Goal: Information Seeking & Learning: Compare options

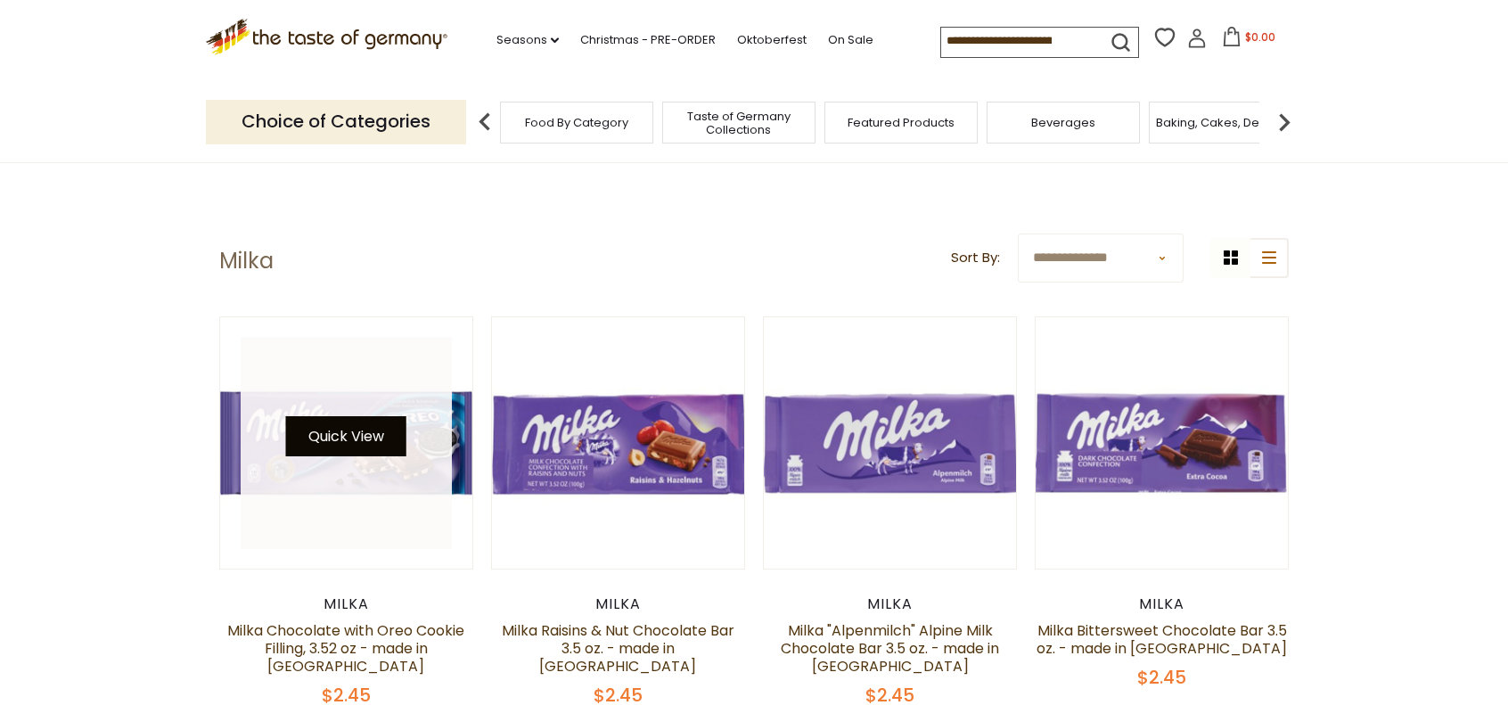
click at [374, 441] on button "Quick View" at bounding box center [346, 436] width 120 height 40
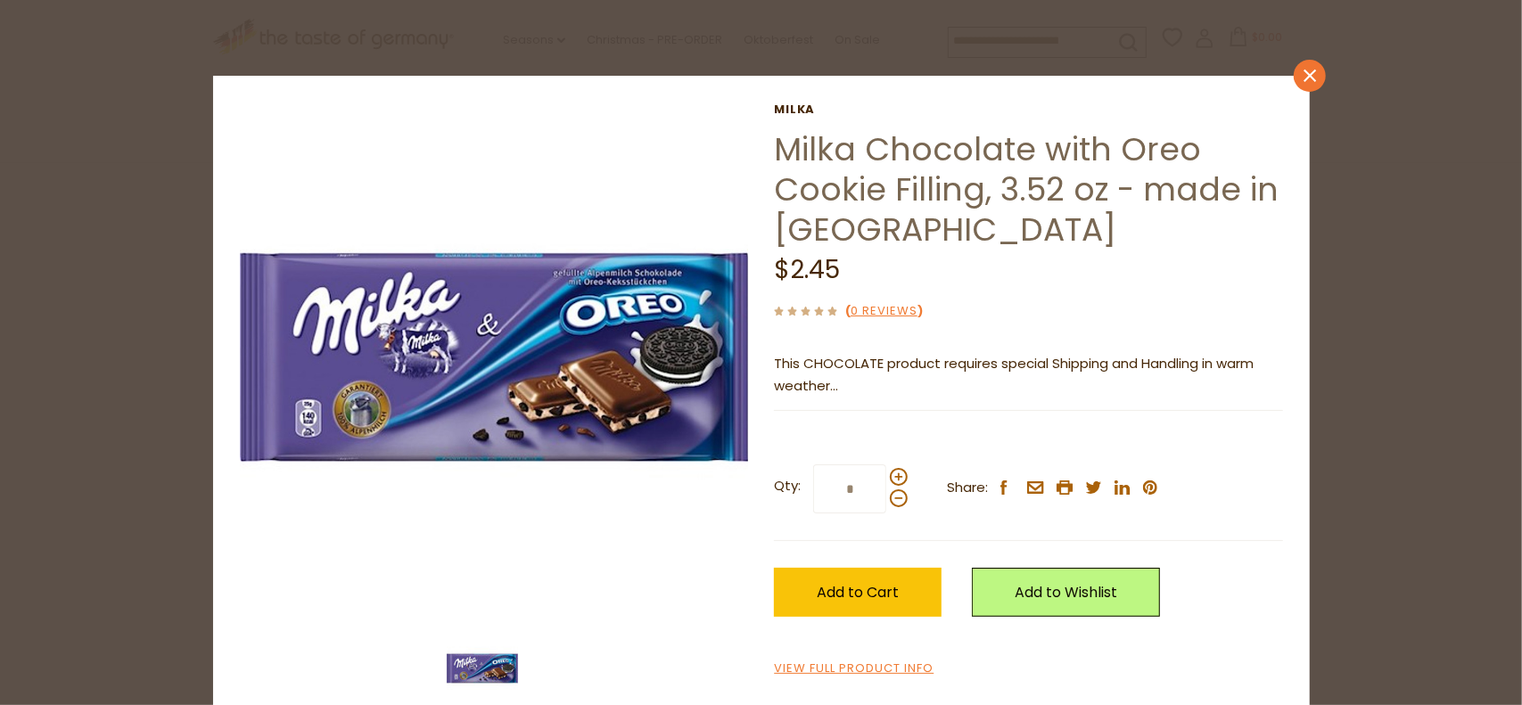
click at [1303, 72] on icon "close" at bounding box center [1308, 76] width 13 height 13
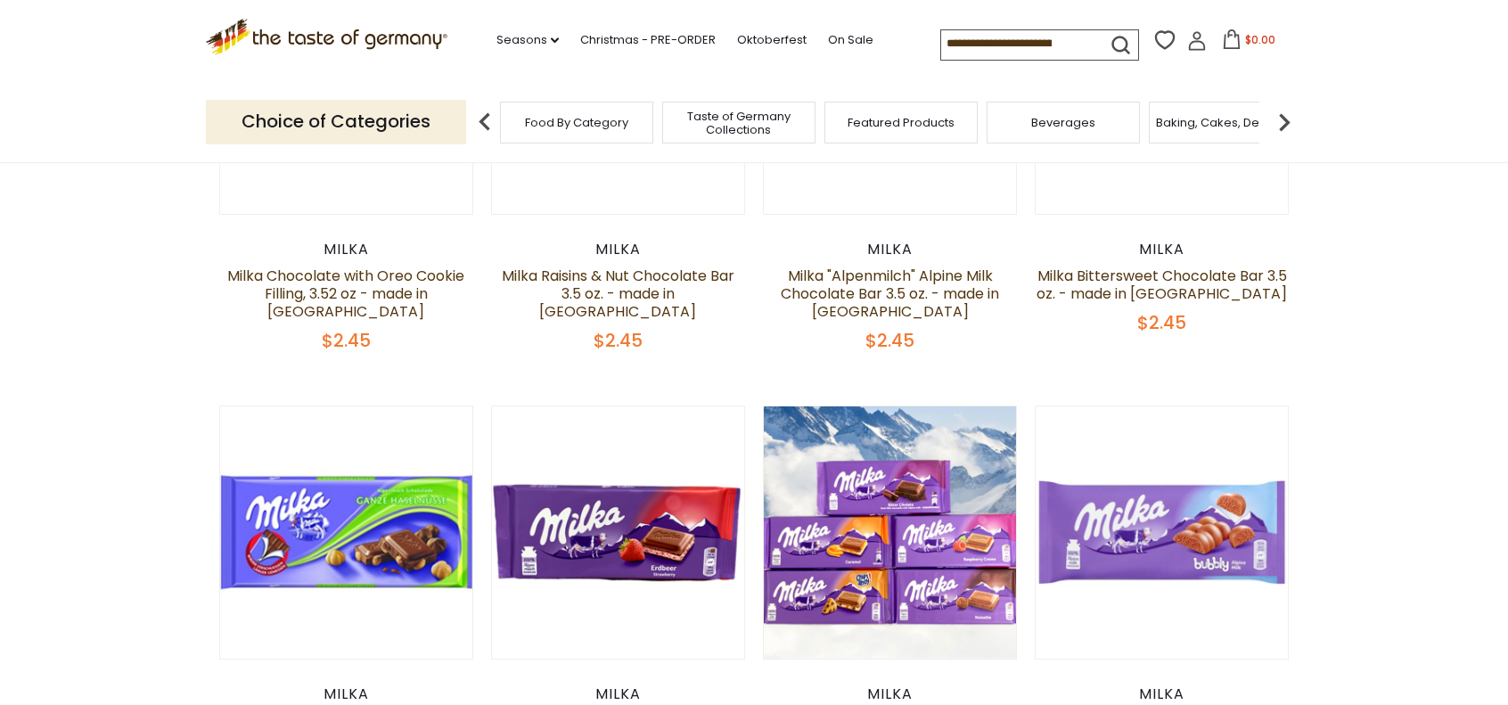
scroll to position [357, 0]
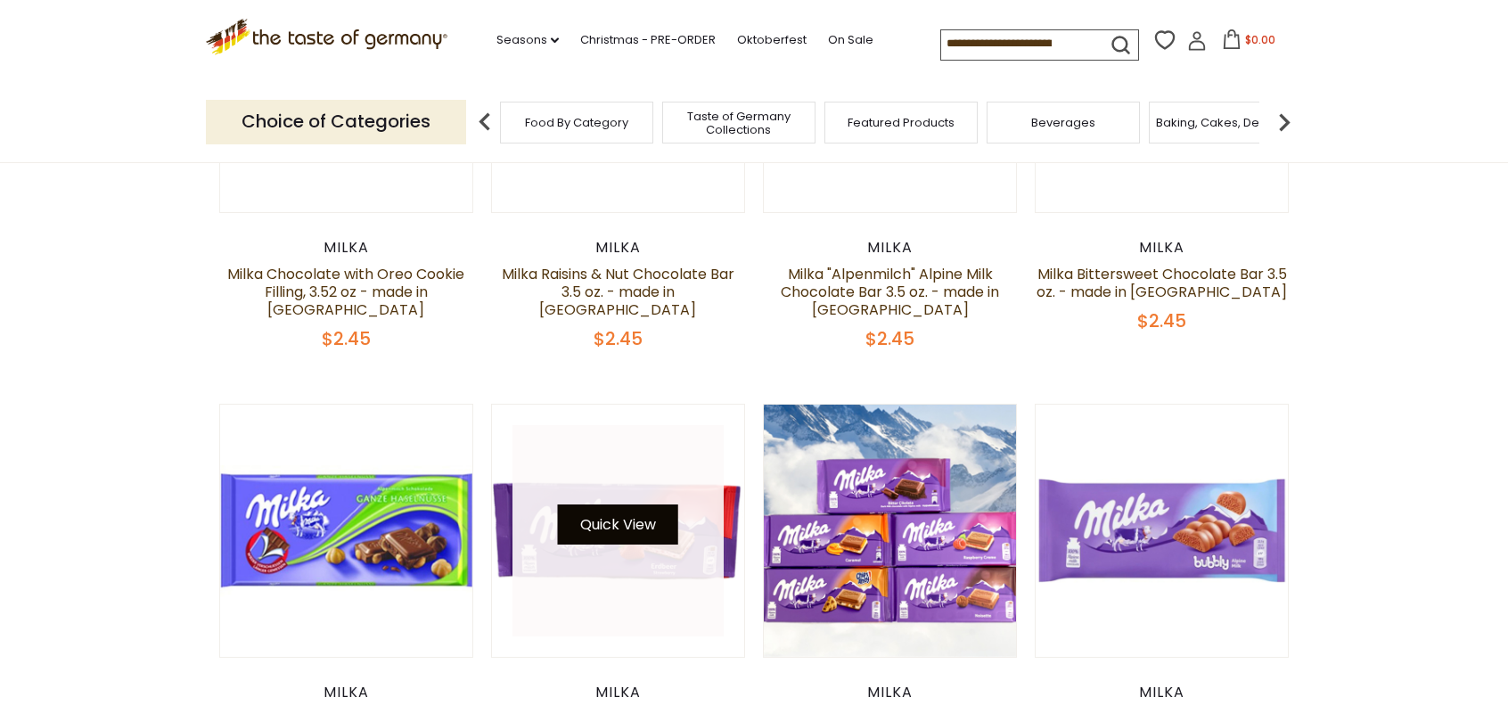
click at [610, 505] on button "Quick View" at bounding box center [618, 525] width 120 height 40
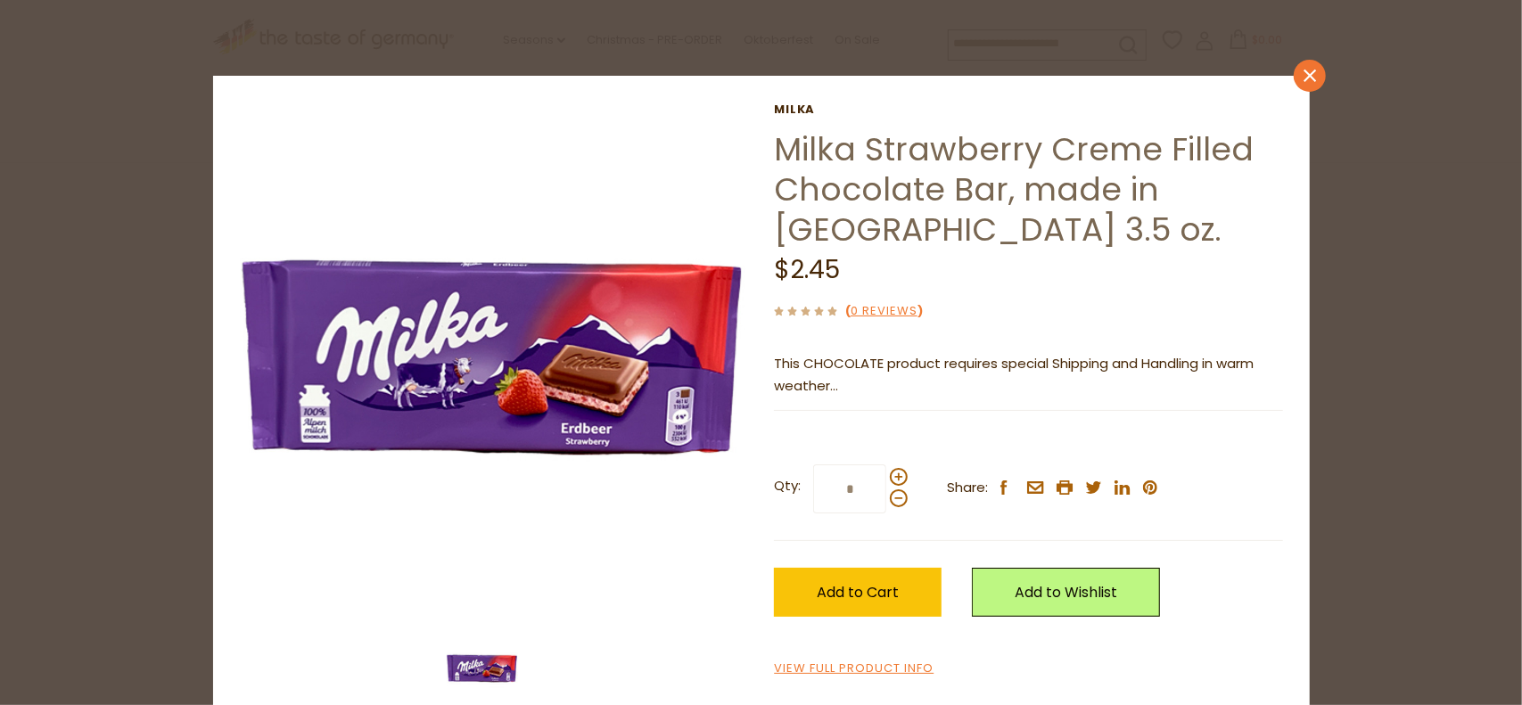
click at [1310, 72] on link "close" at bounding box center [1310, 76] width 32 height 32
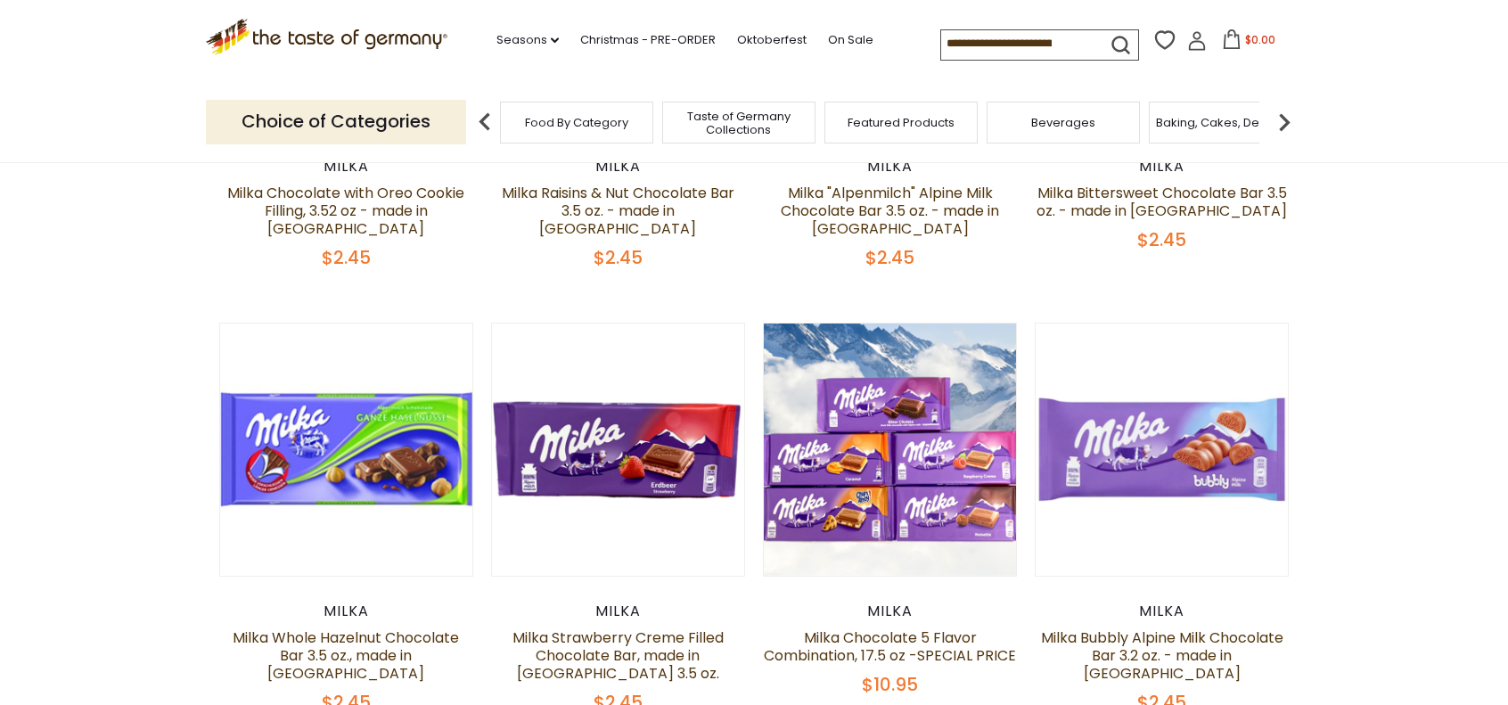
scroll to position [446, 0]
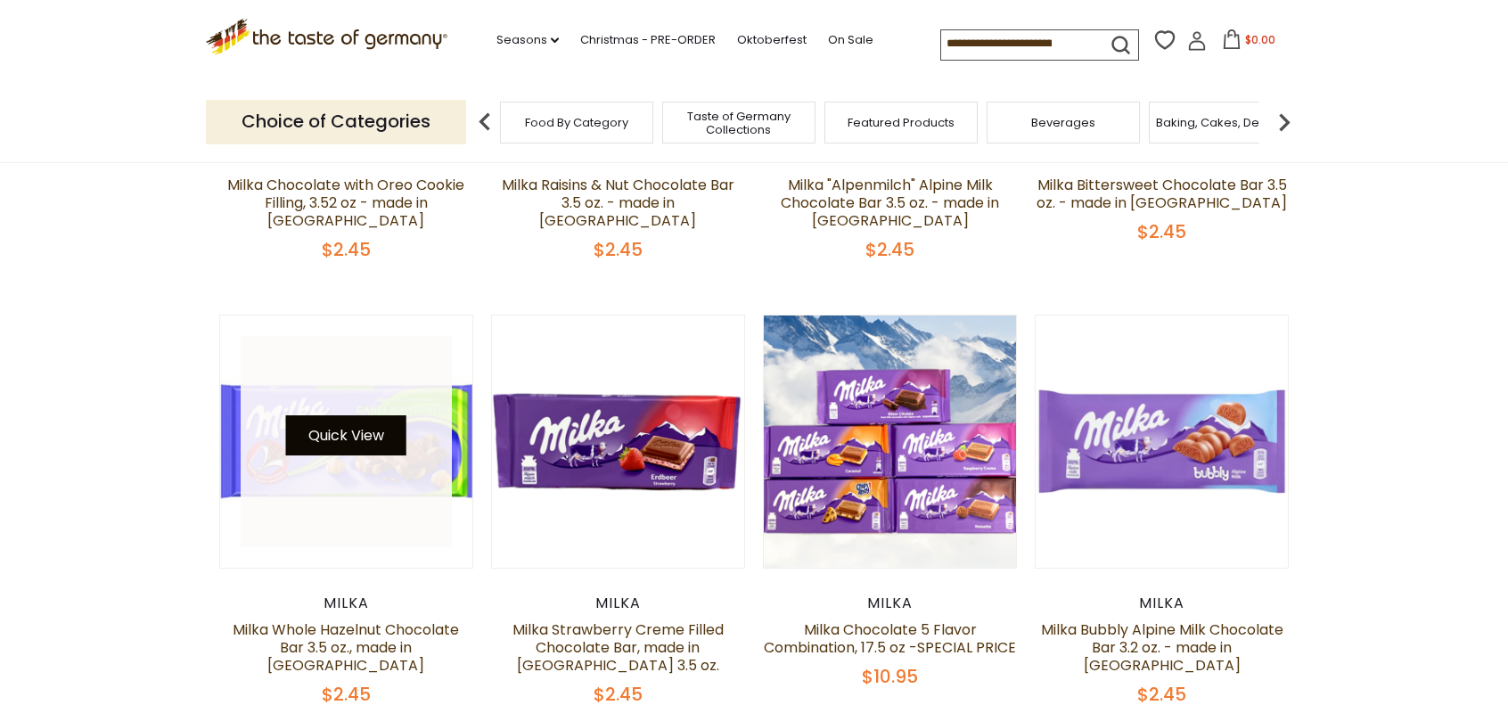
click at [357, 425] on button "Quick View" at bounding box center [346, 435] width 120 height 40
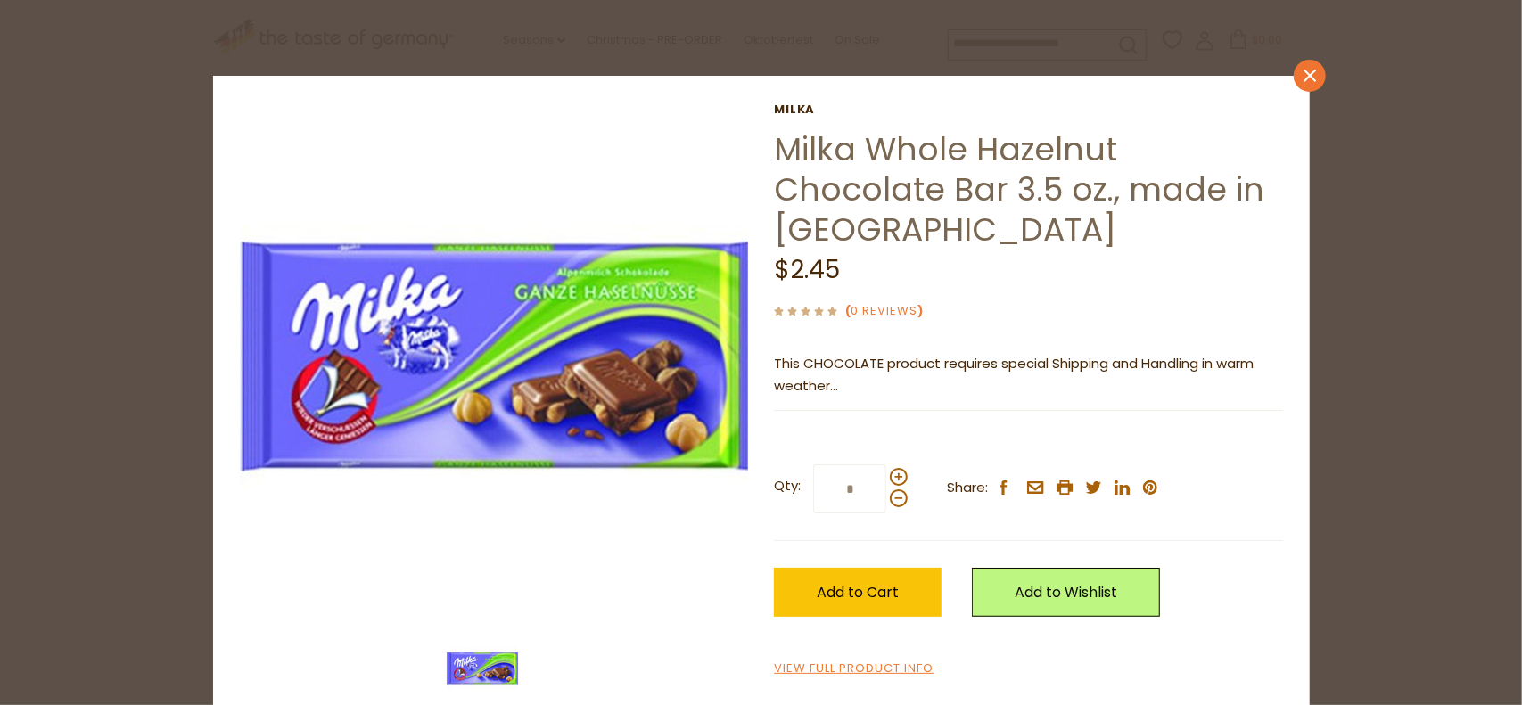
click at [1302, 76] on icon "close" at bounding box center [1308, 76] width 13 height 13
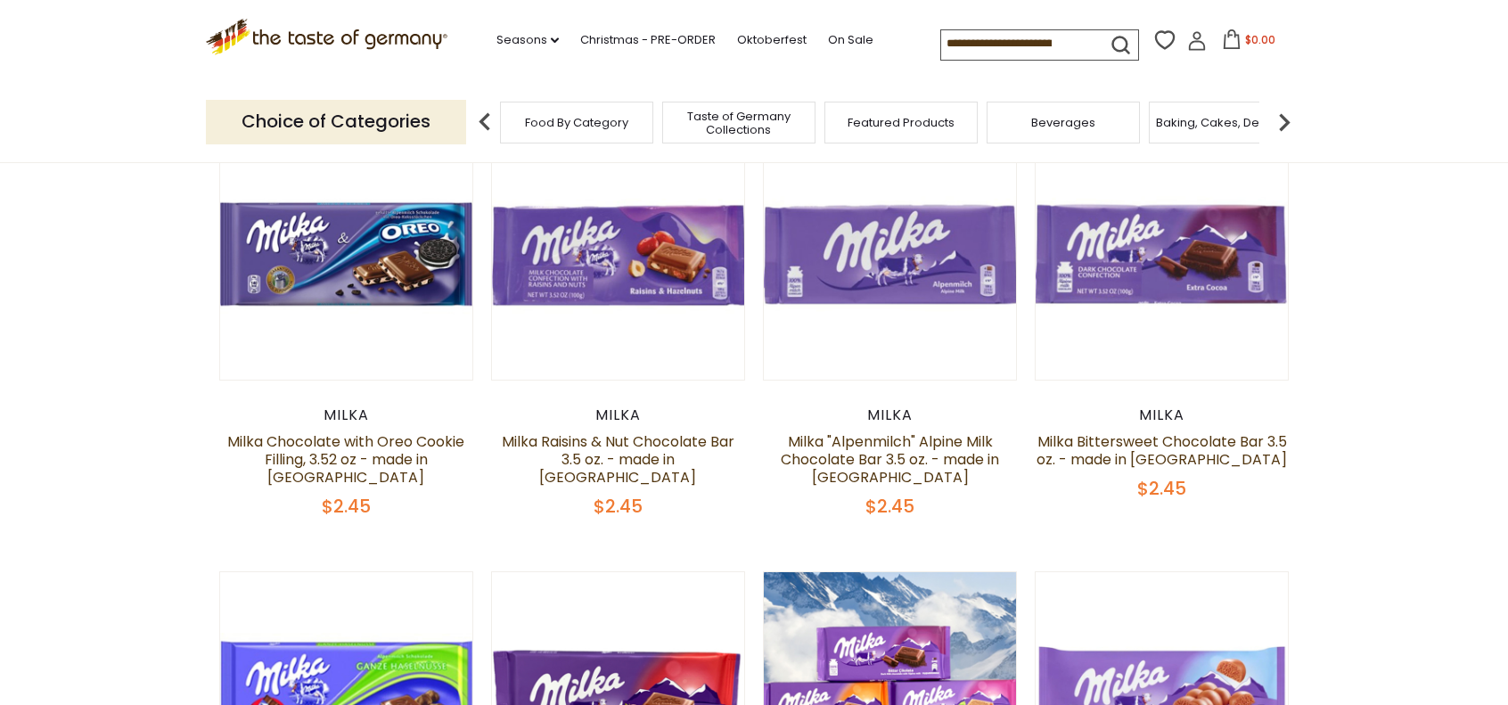
scroll to position [178, 0]
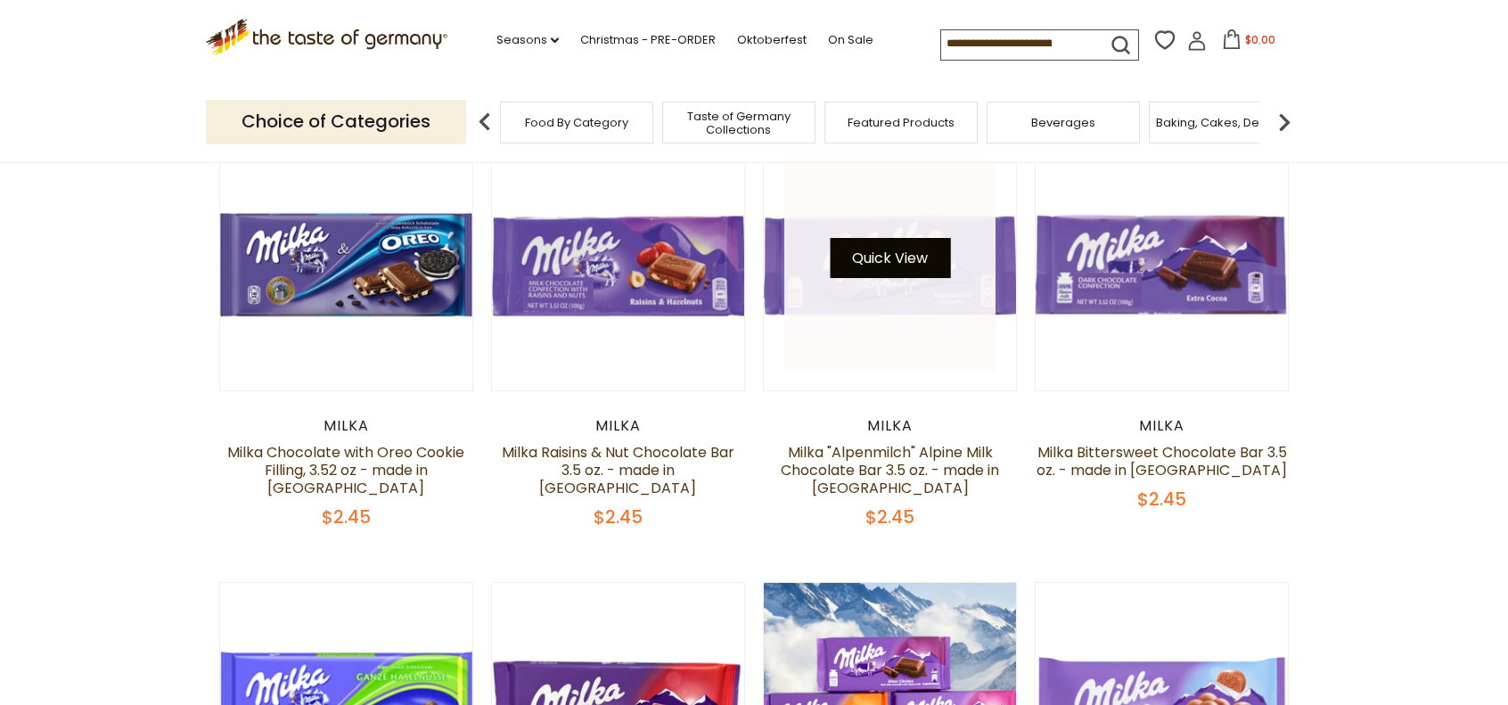
click at [886, 261] on button "Quick View" at bounding box center [890, 258] width 120 height 40
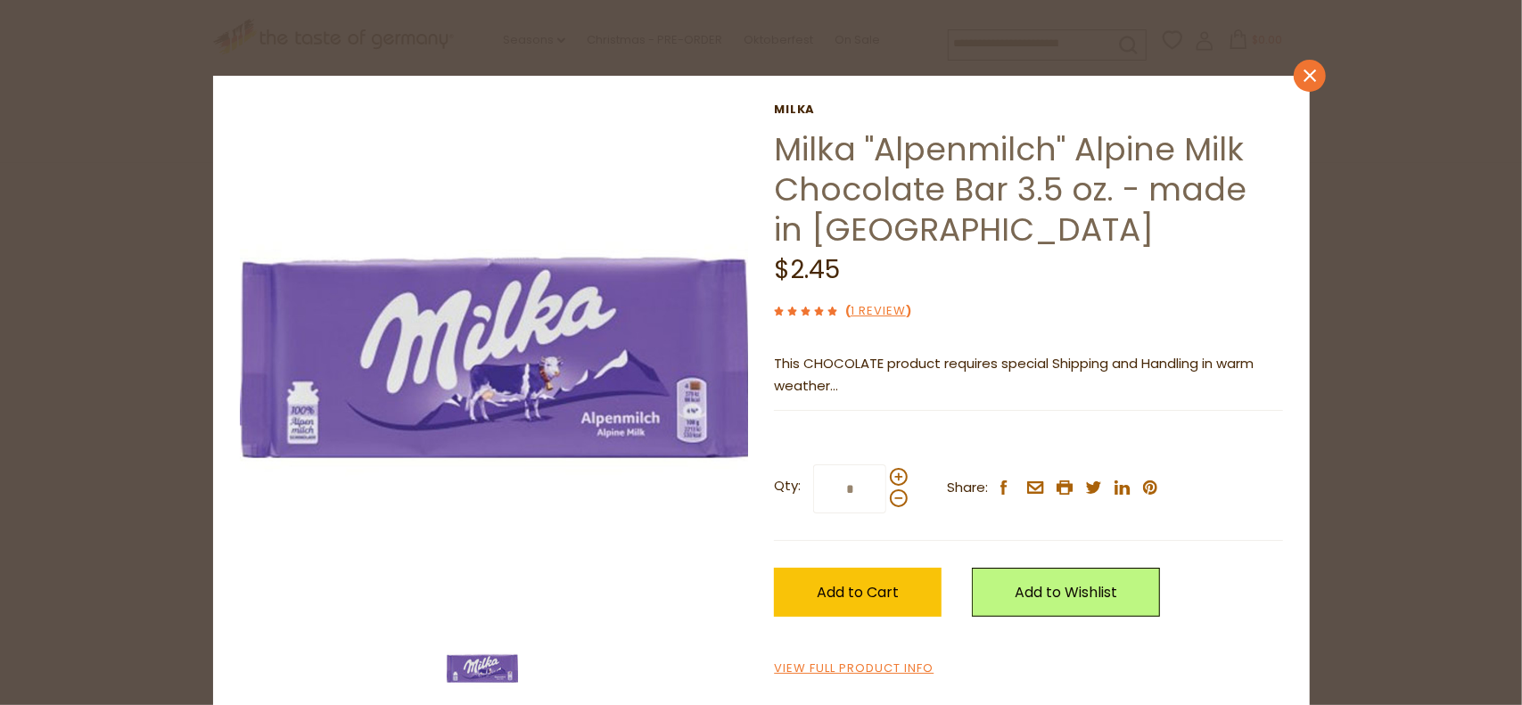
click at [1302, 77] on icon "close" at bounding box center [1308, 76] width 13 height 13
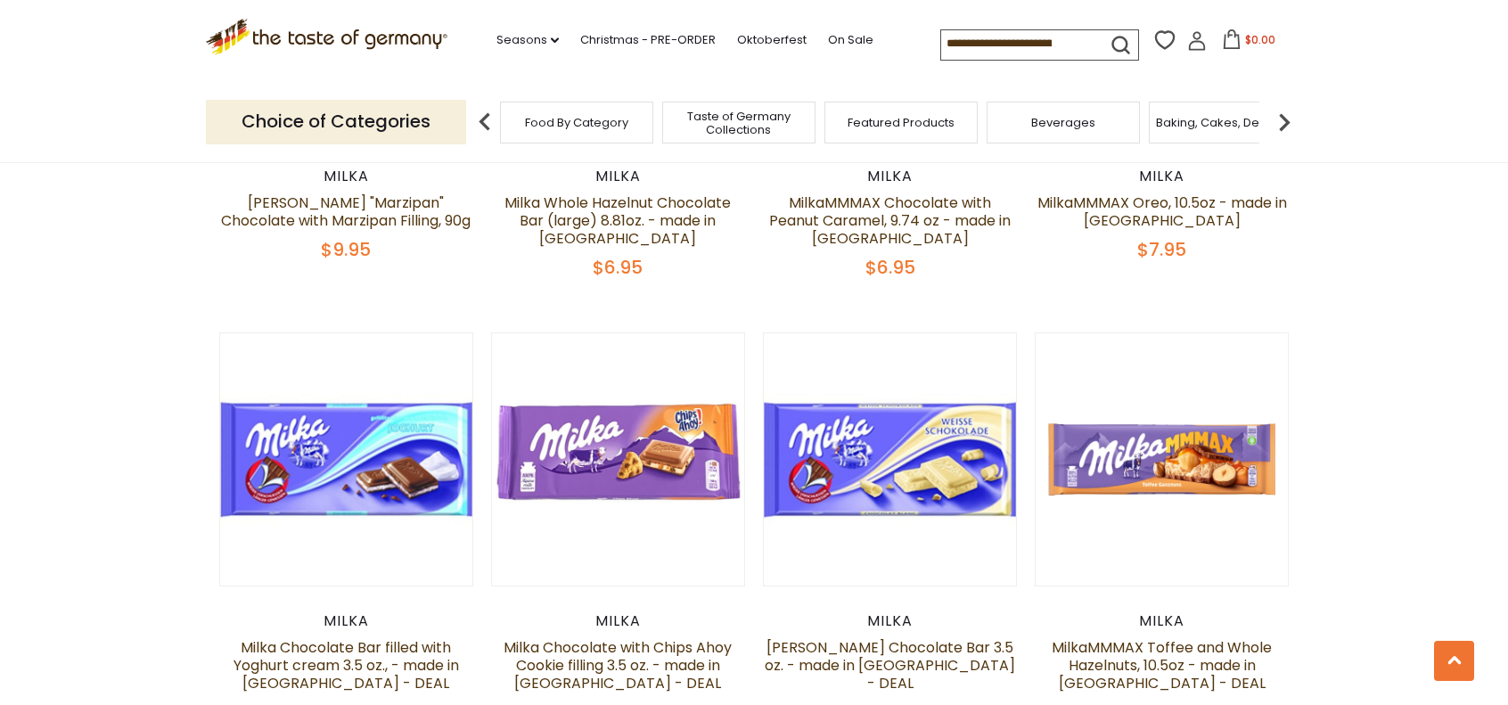
scroll to position [2229, 0]
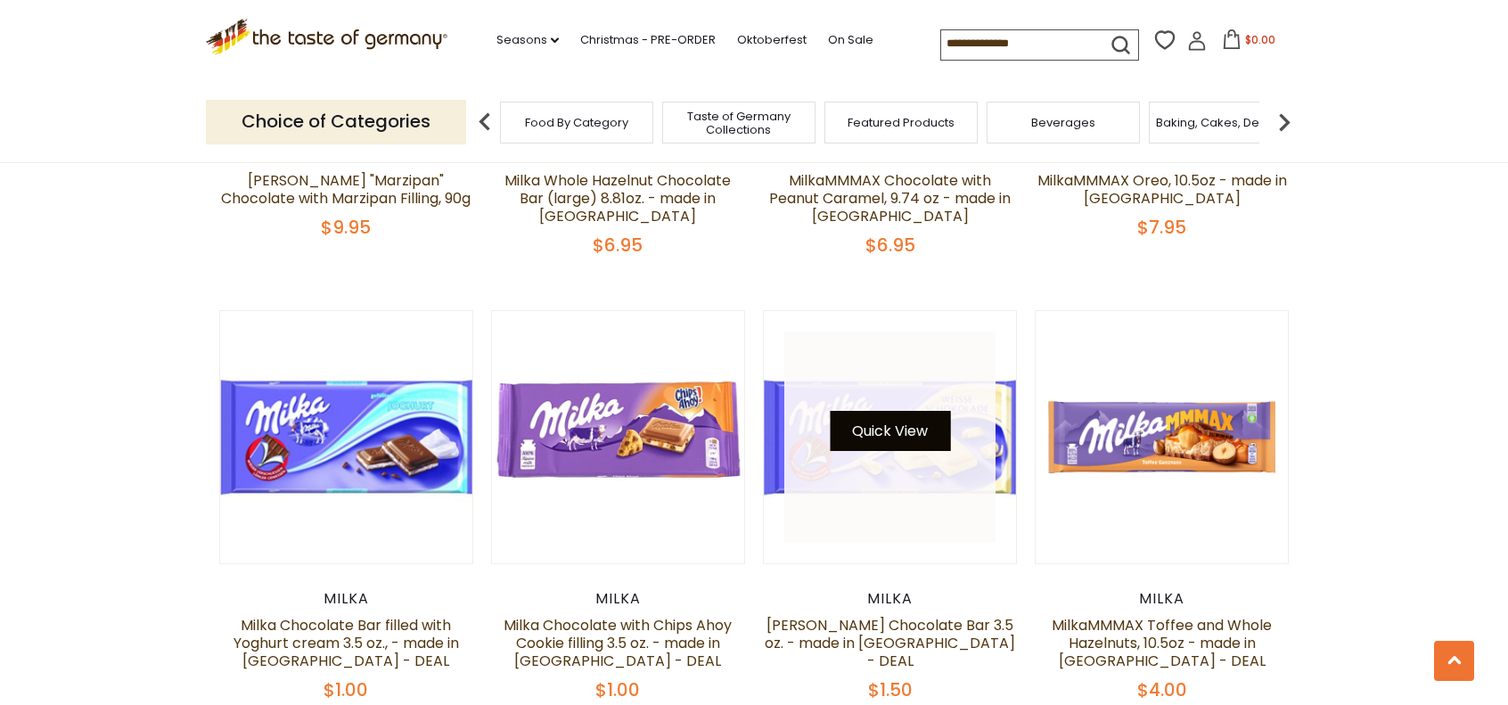
click at [905, 424] on button "Quick View" at bounding box center [890, 431] width 120 height 40
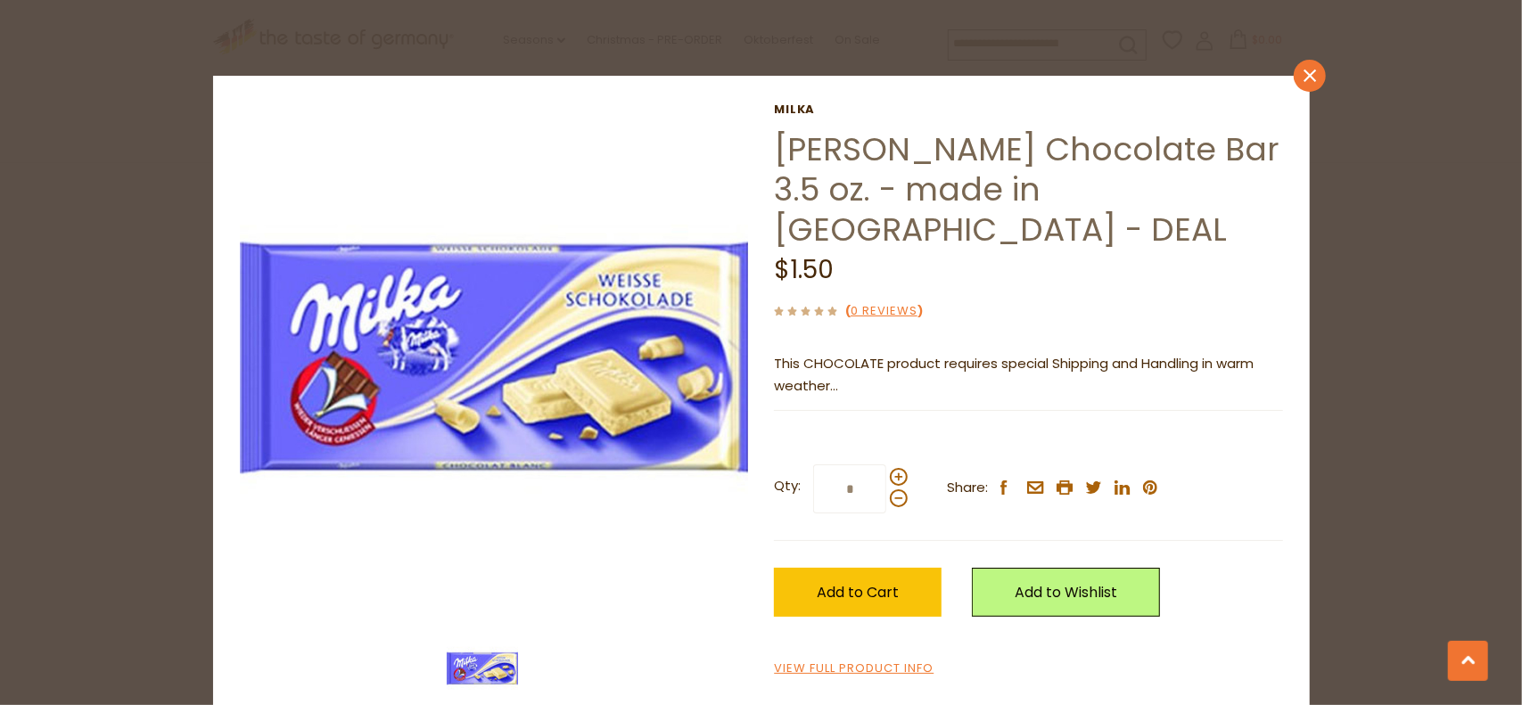
click at [1302, 72] on icon "close" at bounding box center [1308, 76] width 13 height 13
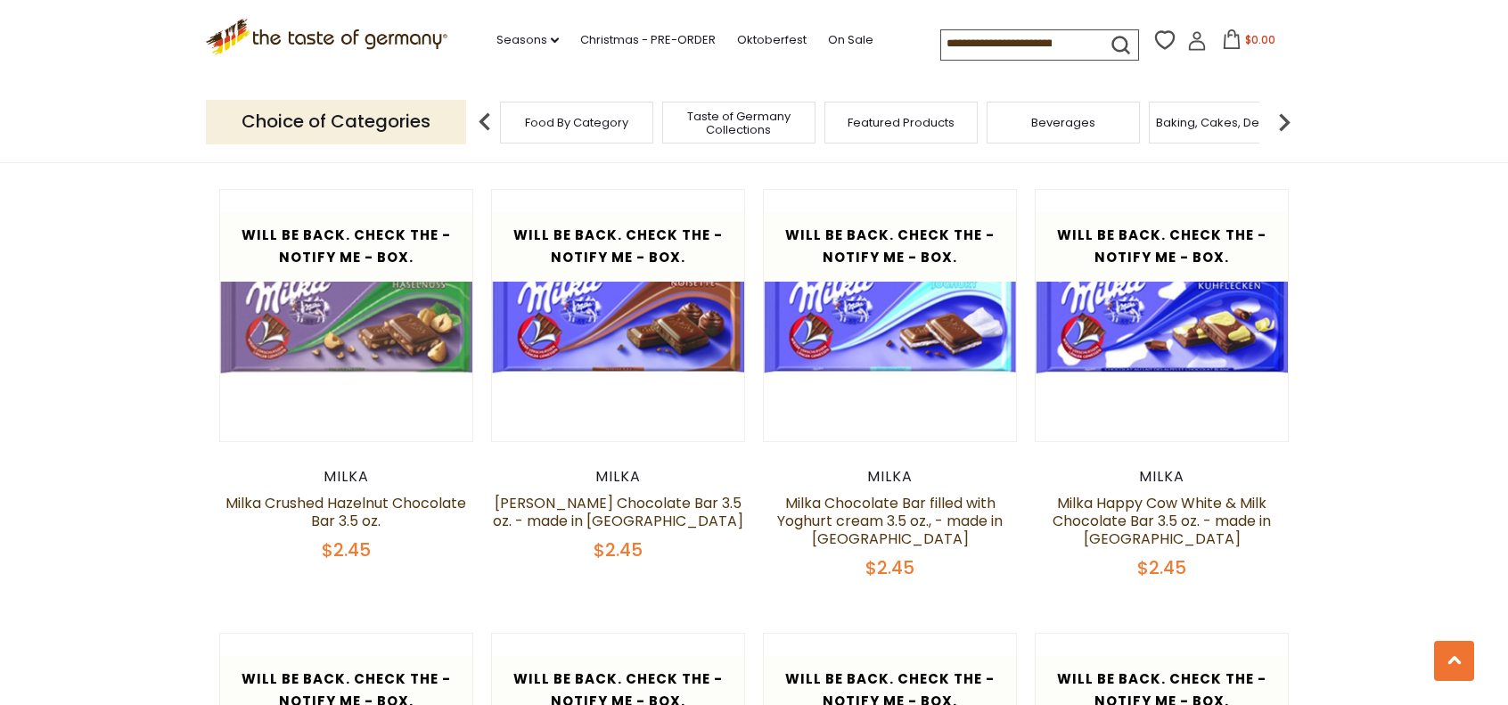
scroll to position [3298, 0]
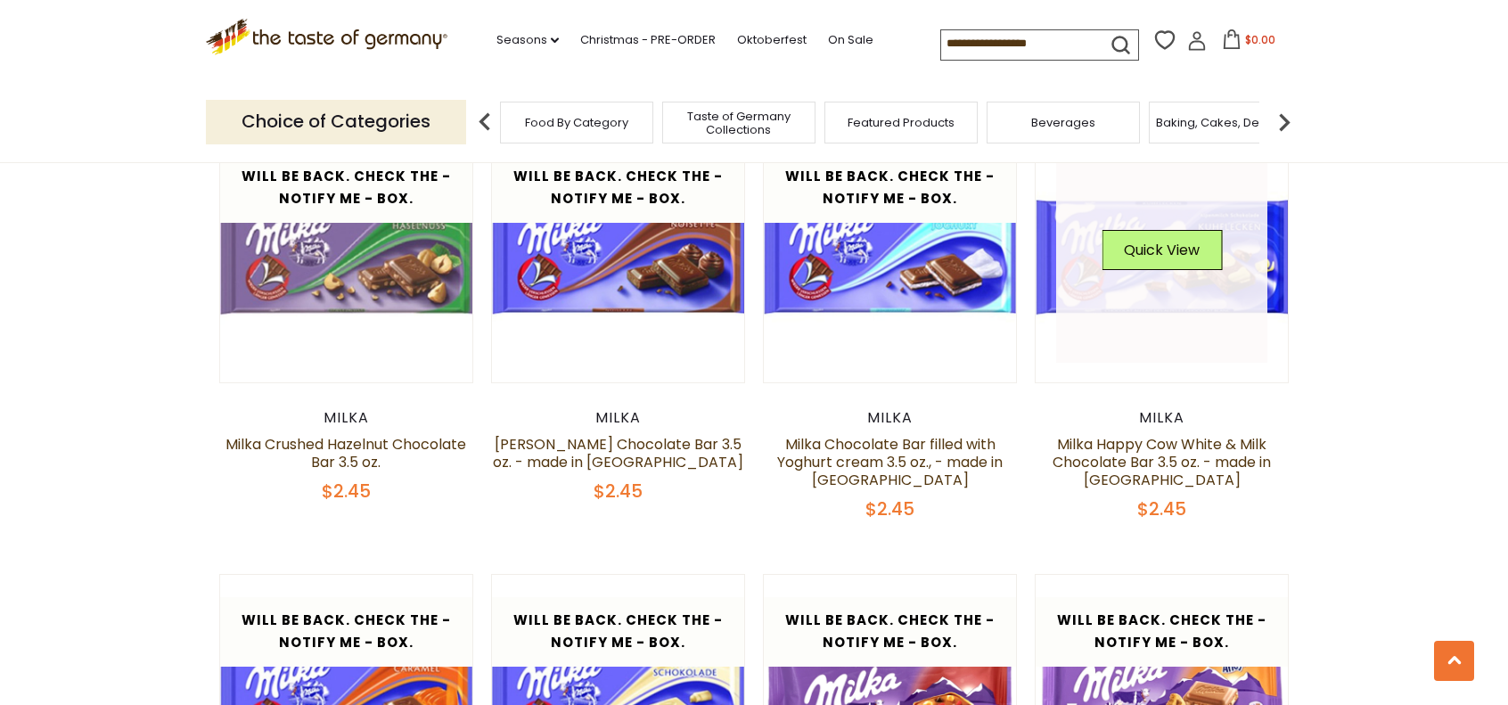
click at [1148, 283] on link at bounding box center [1162, 257] width 212 height 212
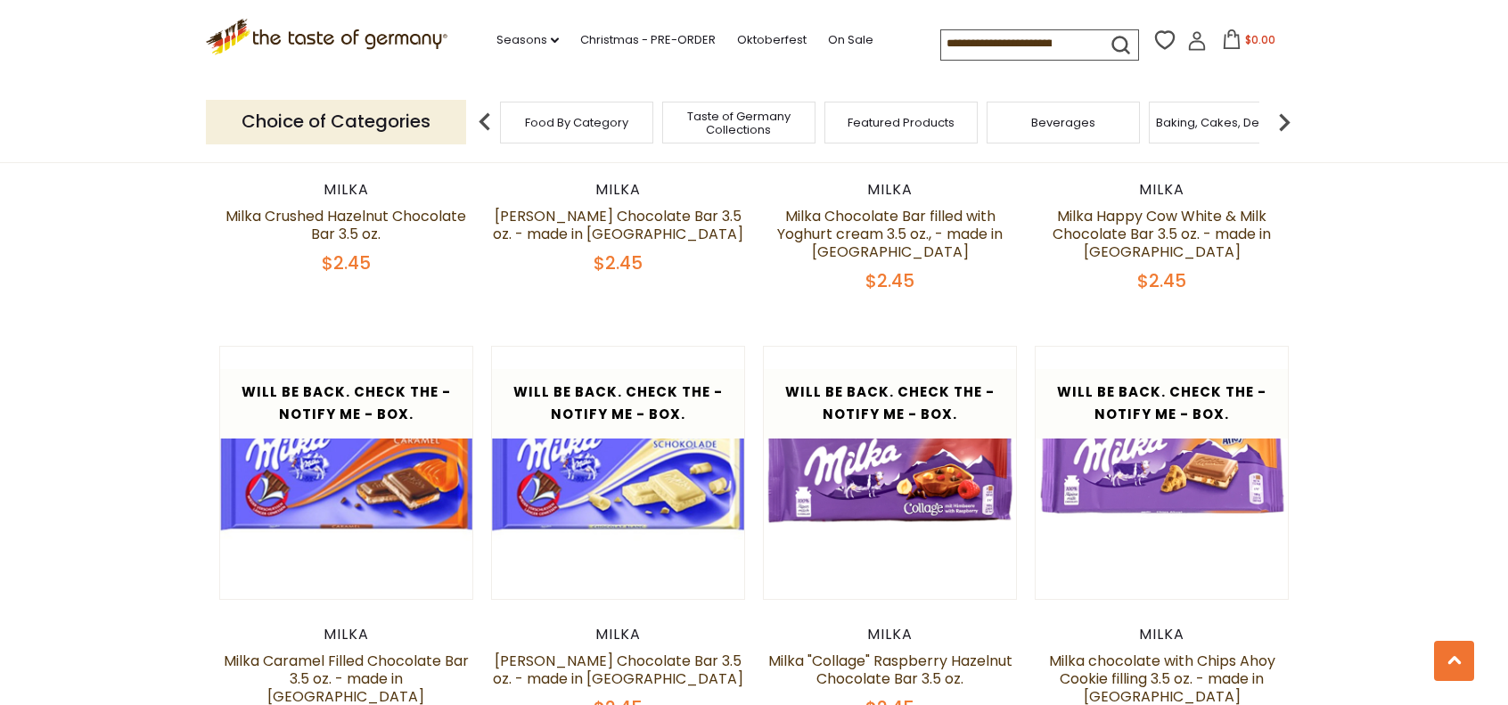
scroll to position [3655, 0]
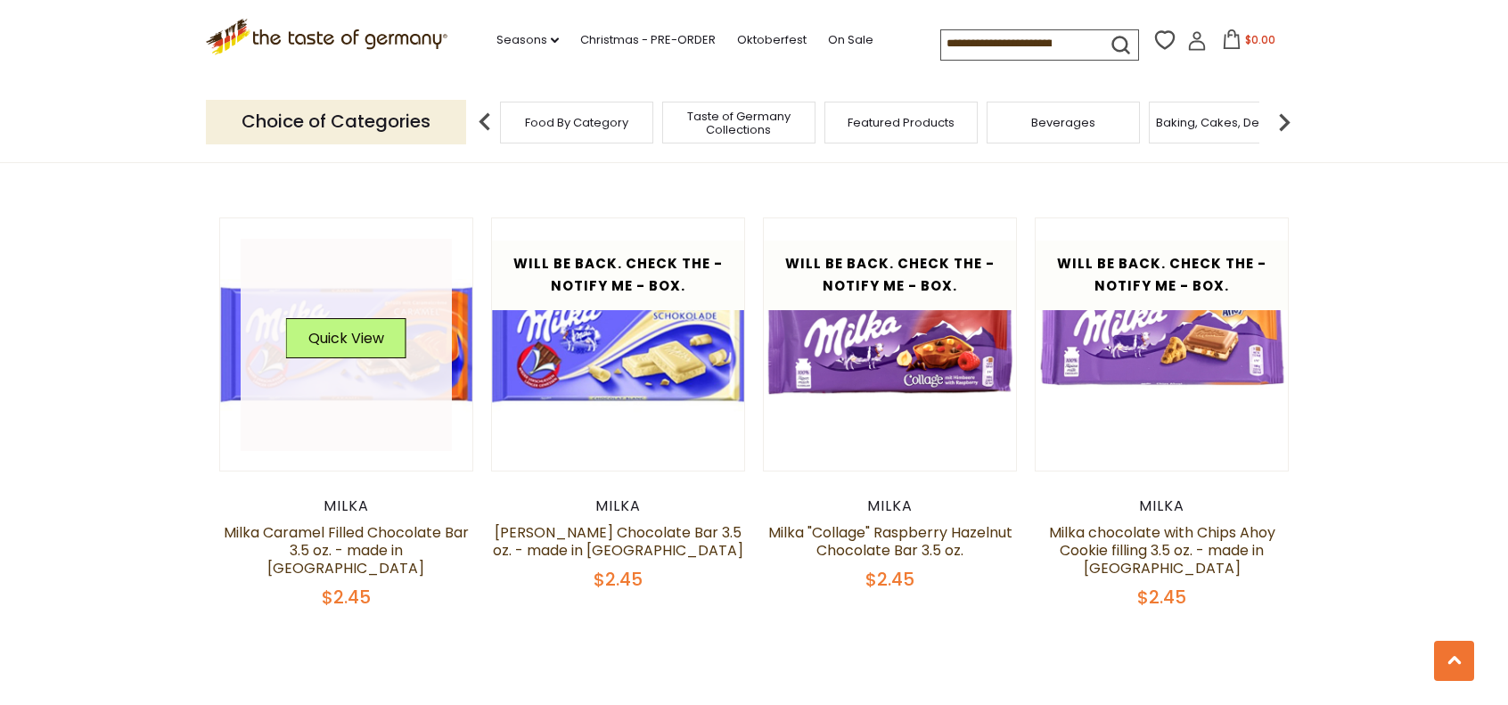
click at [412, 349] on link at bounding box center [347, 345] width 212 height 212
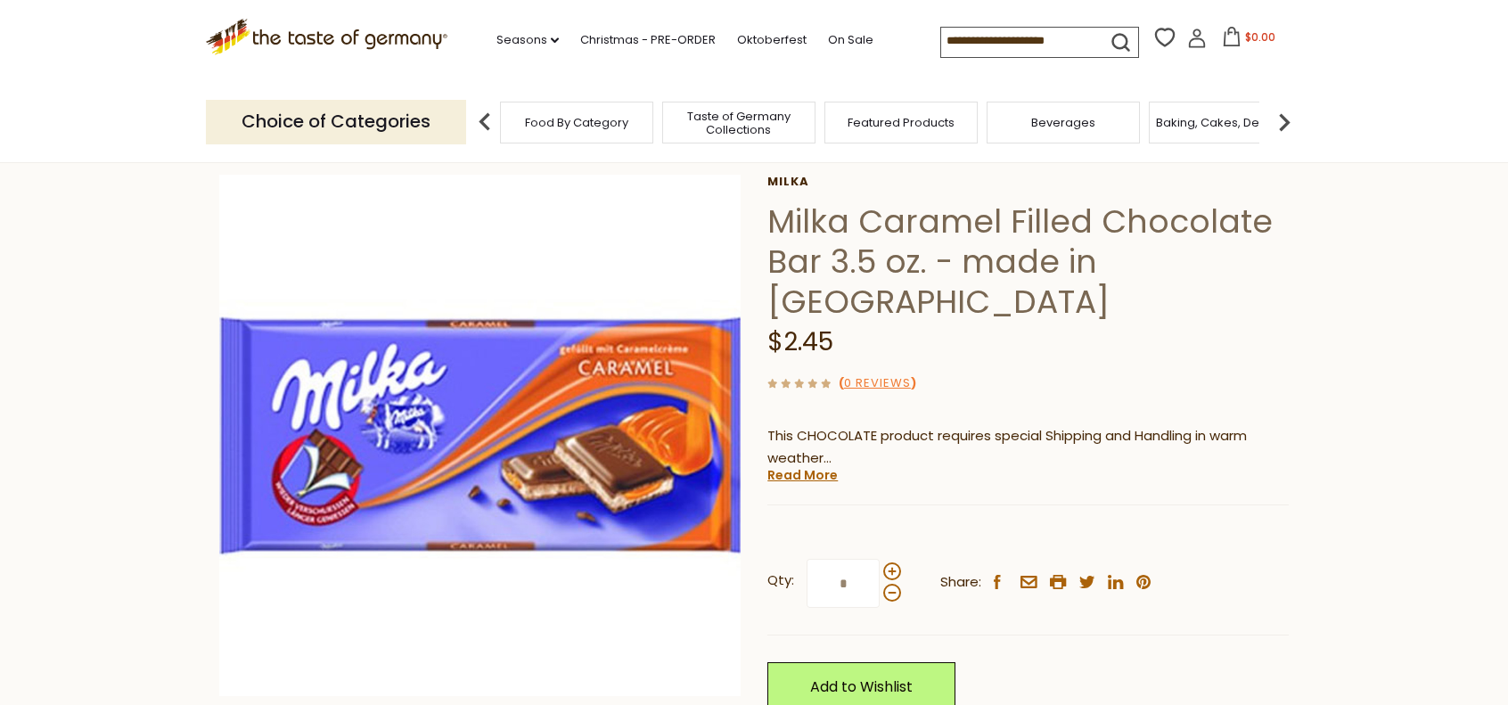
scroll to position [89, 0]
